Goal: Book appointment/travel/reservation

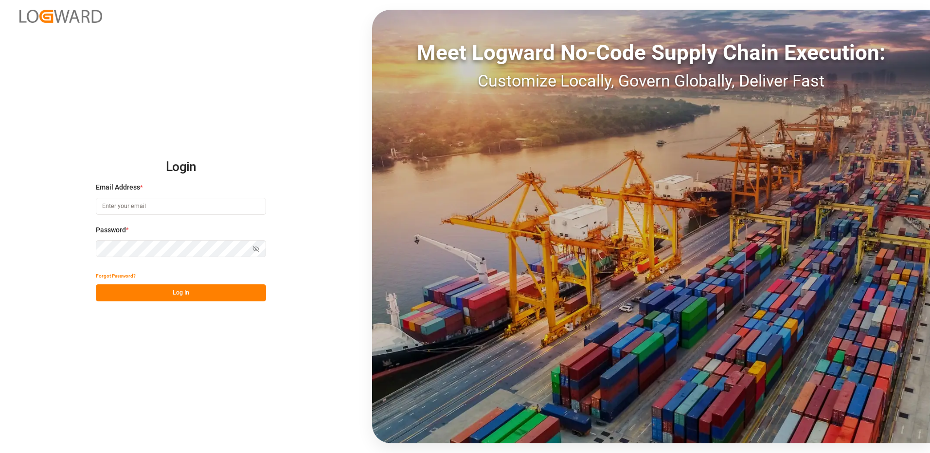
type input "[EMAIL_ADDRESS][DOMAIN_NAME]"
click at [176, 295] on button "Log In" at bounding box center [181, 292] width 170 height 17
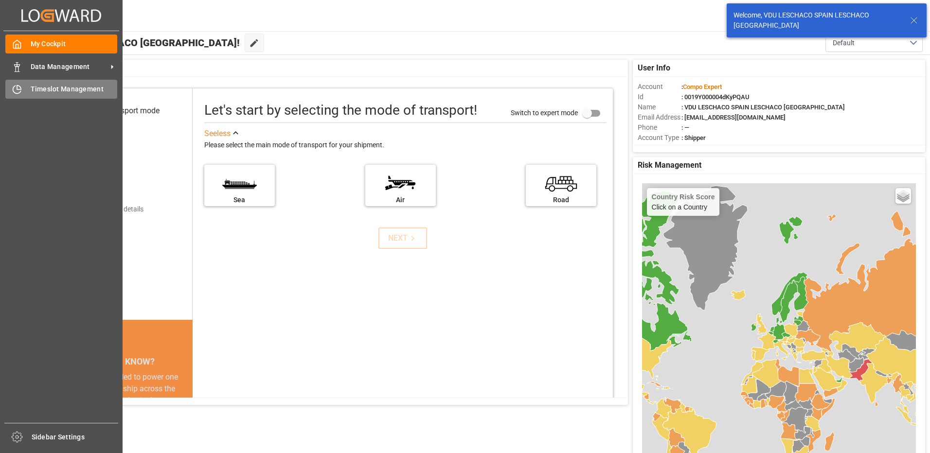
click at [19, 91] on icon at bounding box center [17, 90] width 10 height 10
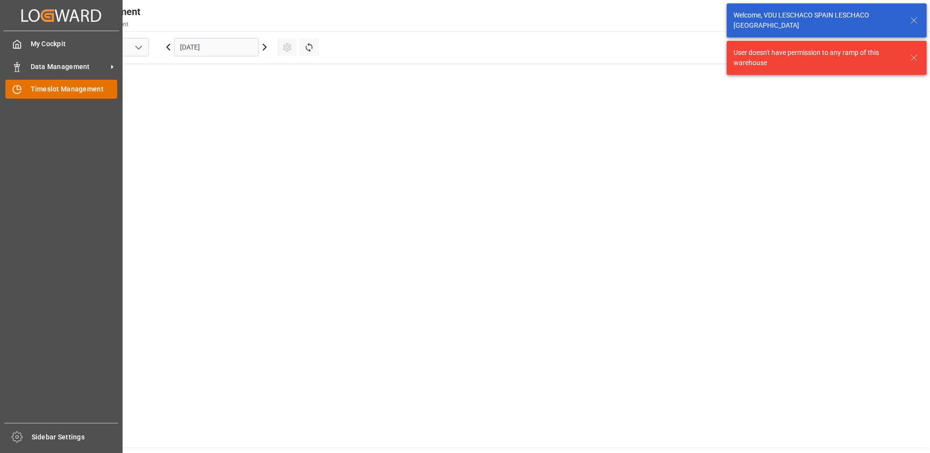
scroll to position [777, 0]
click at [85, 87] on span "Timeslot Management" at bounding box center [74, 89] width 87 height 10
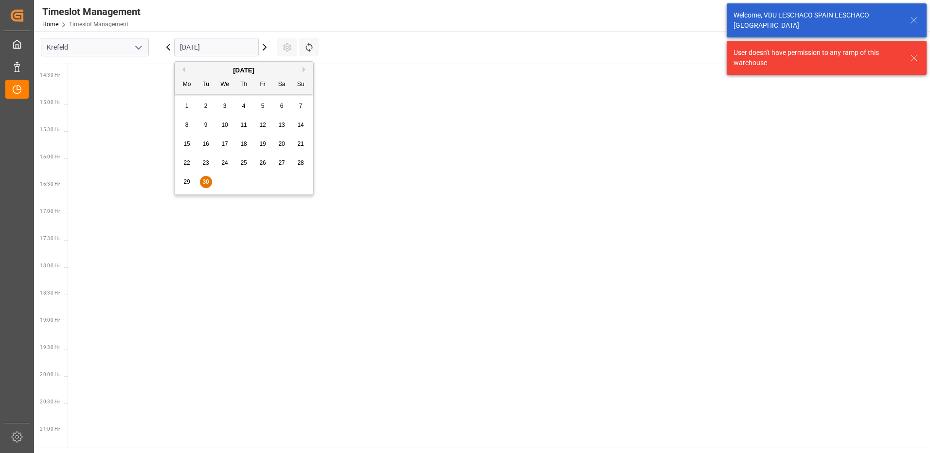
click at [212, 50] on input "[DATE]" at bounding box center [216, 47] width 85 height 18
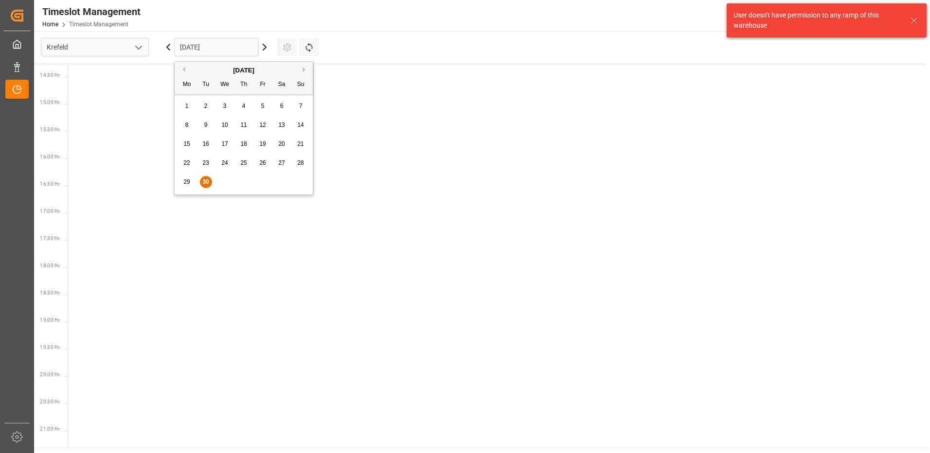
click at [142, 48] on icon "open menu" at bounding box center [139, 48] width 12 height 12
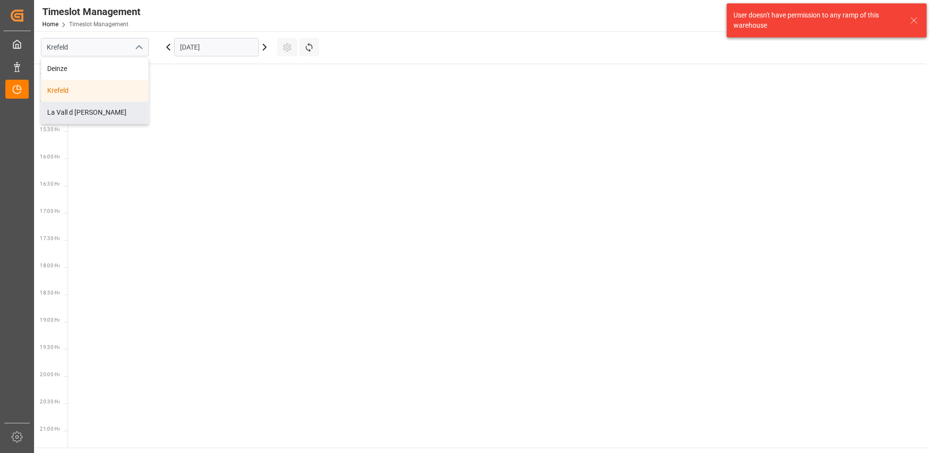
click at [92, 114] on div "La Vall d [PERSON_NAME]" at bounding box center [94, 113] width 107 height 22
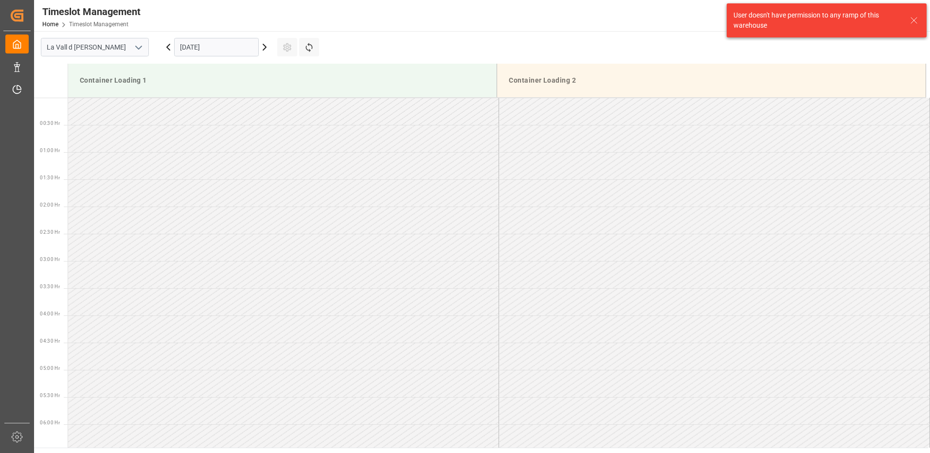
scroll to position [811, 0]
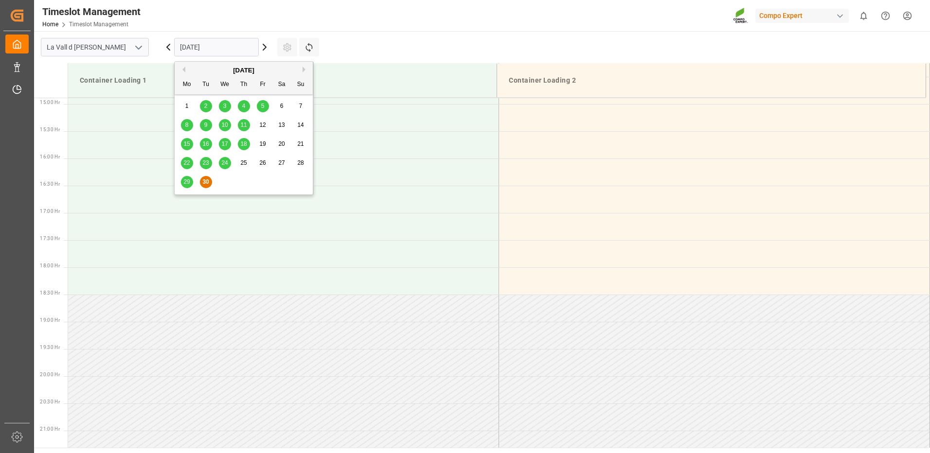
click at [203, 46] on input "[DATE]" at bounding box center [216, 47] width 85 height 18
click at [188, 103] on span "1" at bounding box center [186, 106] width 3 height 7
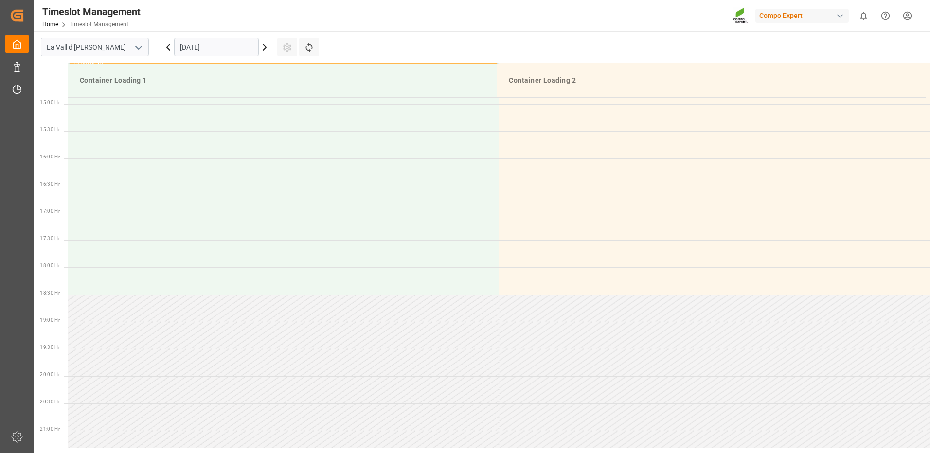
click at [248, 47] on input "[DATE]" at bounding box center [216, 47] width 85 height 18
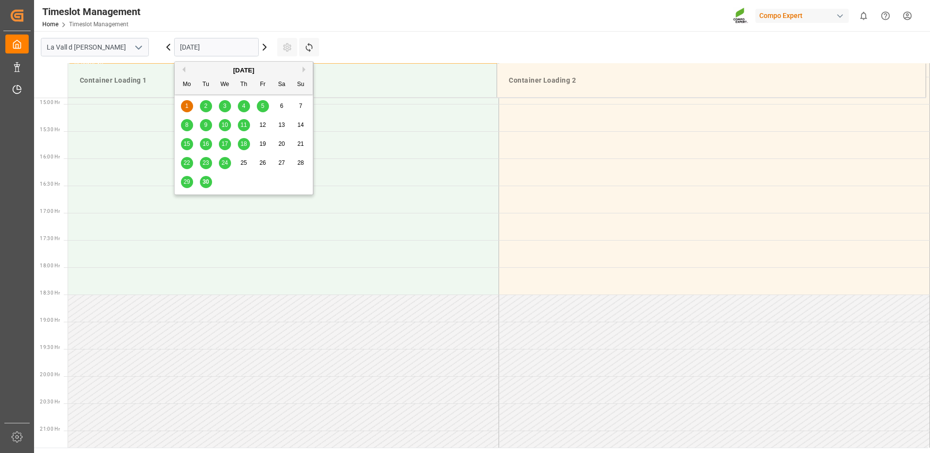
click at [305, 69] on button "Next Month" at bounding box center [305, 70] width 6 height 6
click at [227, 106] on div "1" at bounding box center [225, 107] width 12 height 12
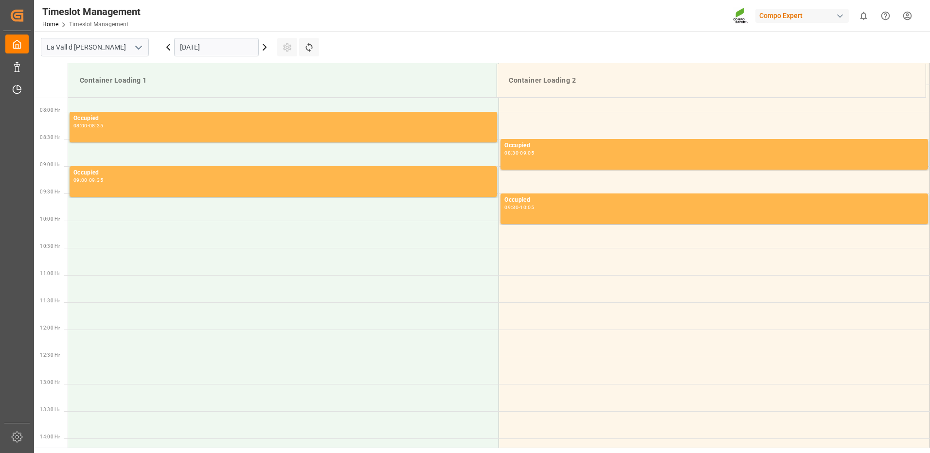
scroll to position [470, 0]
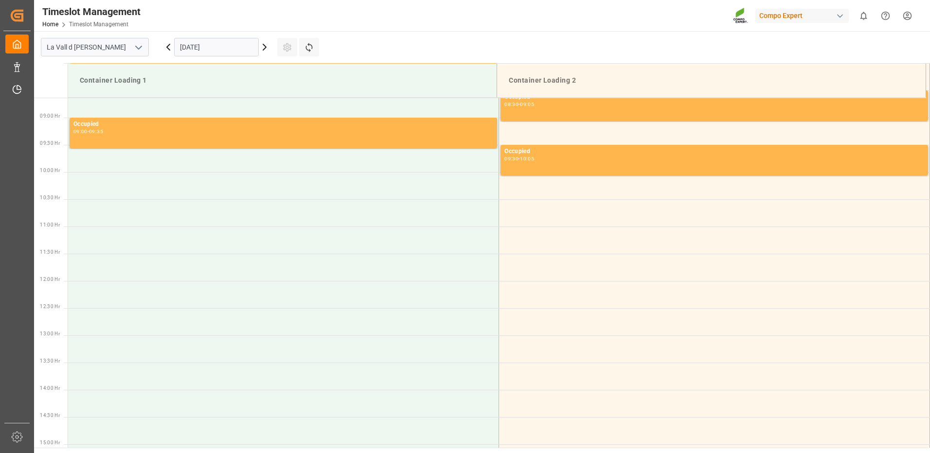
click at [200, 44] on input "[DATE]" at bounding box center [216, 47] width 85 height 18
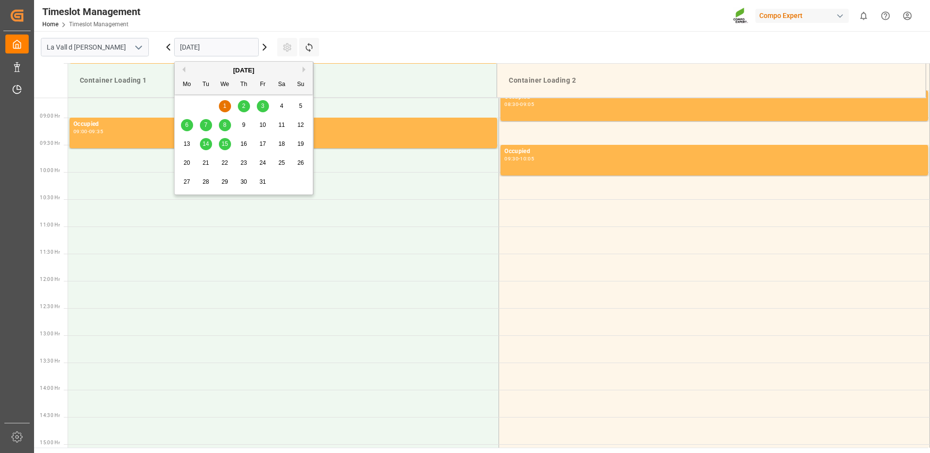
click at [242, 109] on span "2" at bounding box center [243, 106] width 3 height 7
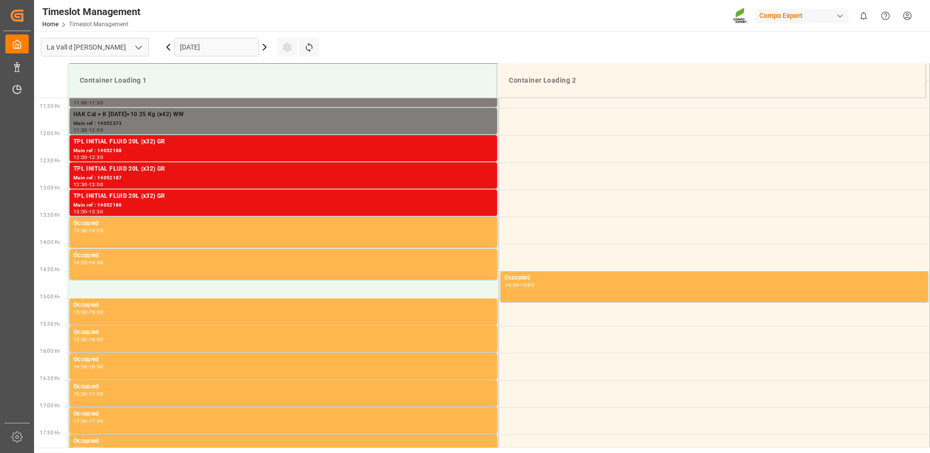
scroll to position [519, 0]
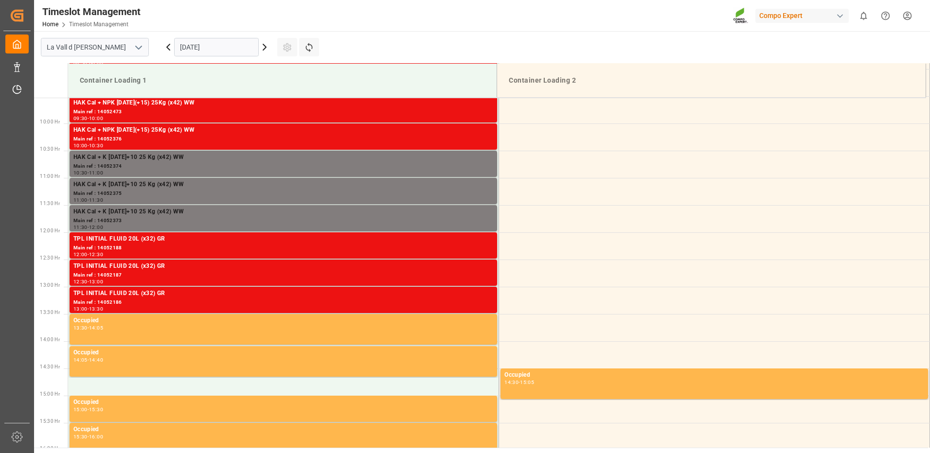
click at [201, 44] on input "[DATE]" at bounding box center [216, 47] width 85 height 18
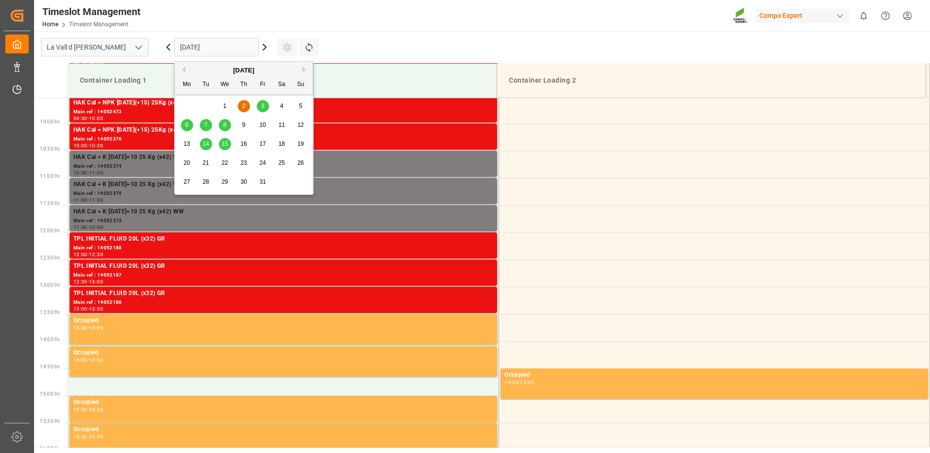
click at [183, 47] on input "[DATE]" at bounding box center [216, 47] width 85 height 18
click at [198, 50] on input "[DATE]" at bounding box center [216, 47] width 85 height 18
click at [223, 107] on span "1" at bounding box center [224, 106] width 3 height 7
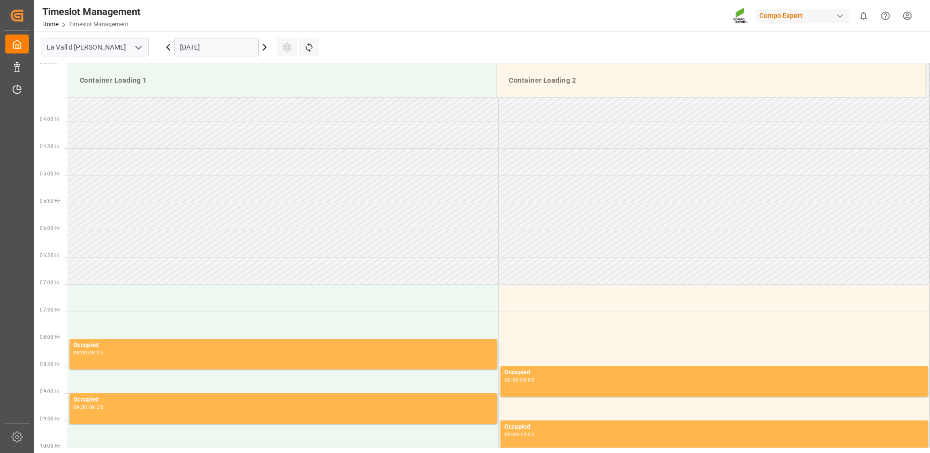
scroll to position [438, 0]
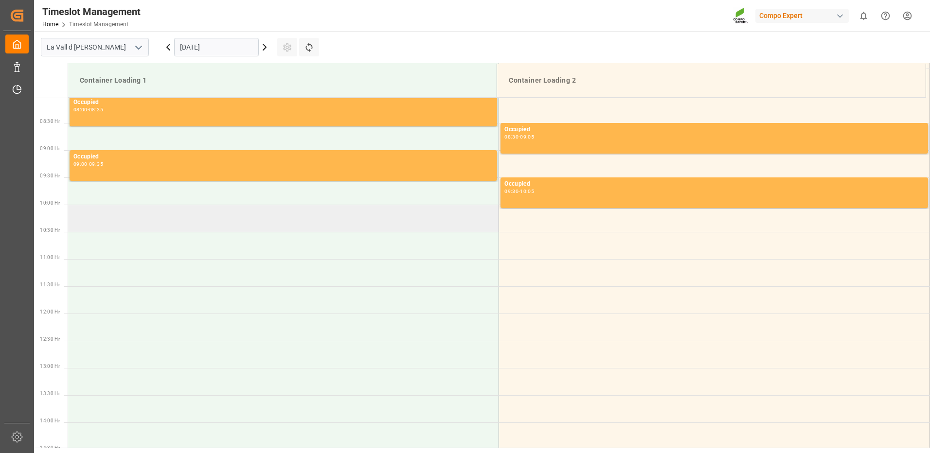
click at [131, 226] on td at bounding box center [283, 218] width 431 height 27
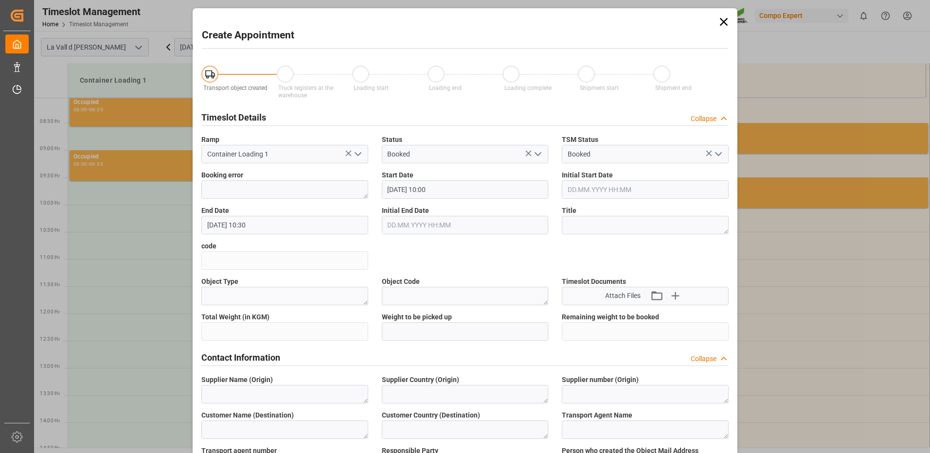
type input "[DATE] 10:00"
type input "[DATE] 10:30"
click at [723, 25] on icon at bounding box center [724, 22] width 14 height 14
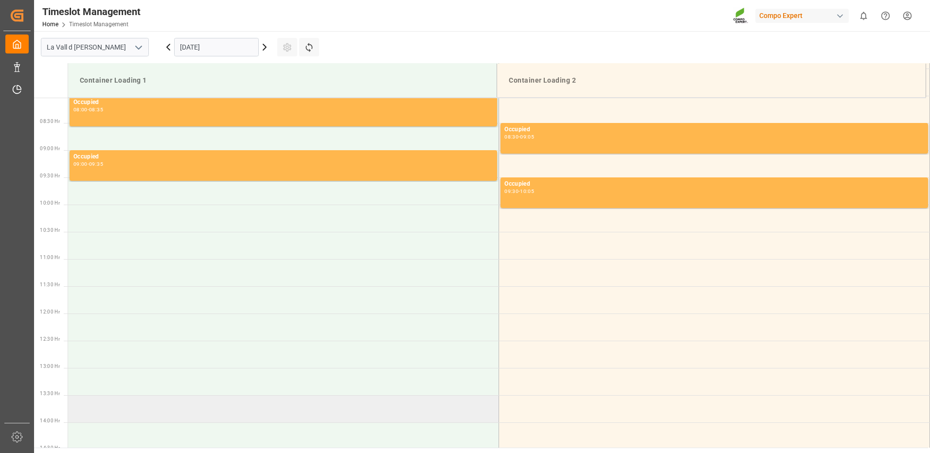
scroll to position [486, 0]
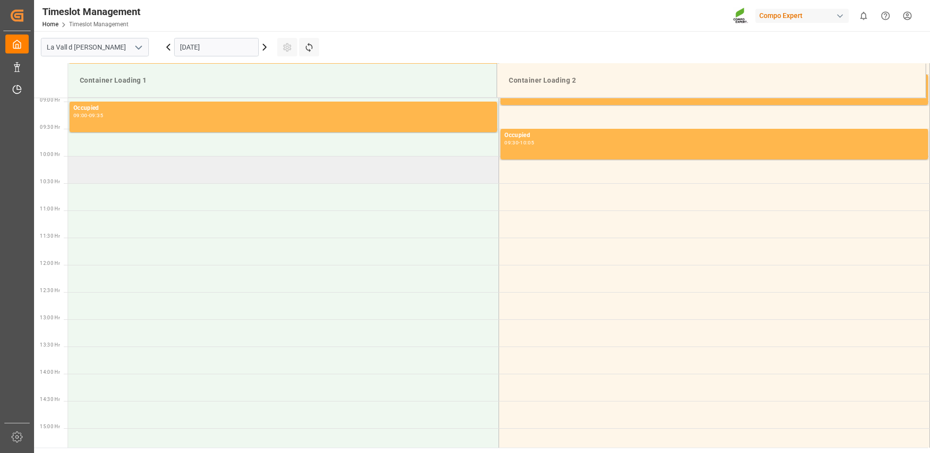
click at [325, 174] on td at bounding box center [283, 169] width 431 height 27
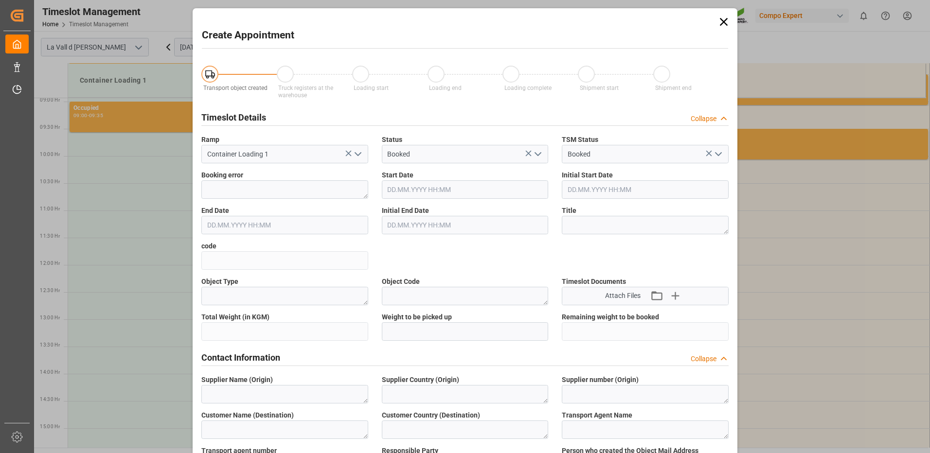
type input "[DATE] 10:00"
type input "[DATE] 10:30"
click at [722, 23] on icon at bounding box center [724, 22] width 14 height 14
